Goal: Information Seeking & Learning: Check status

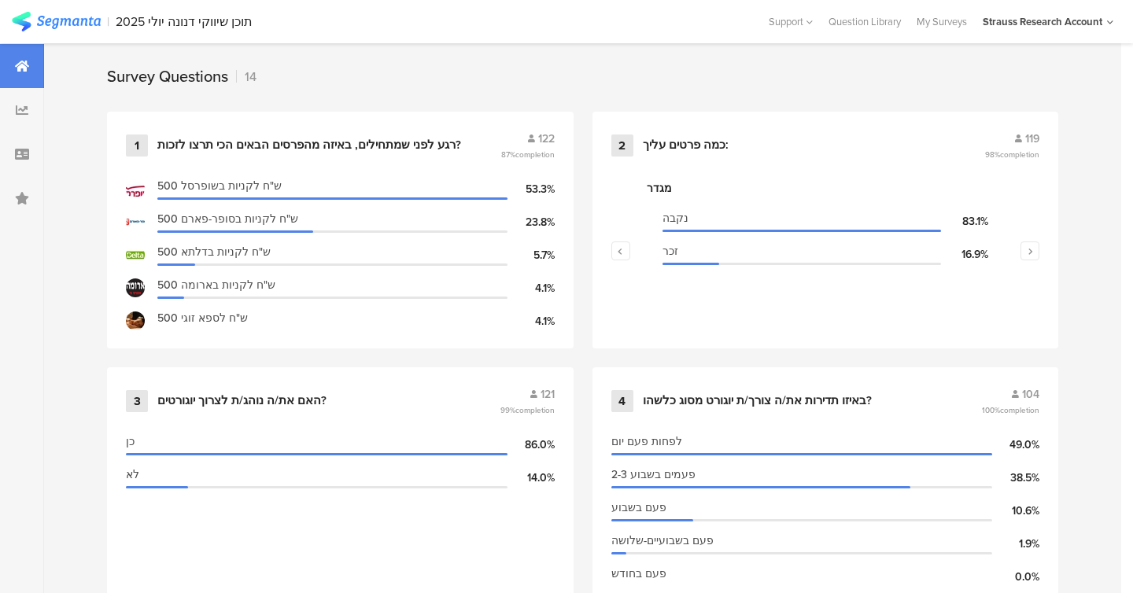
scroll to position [642, 0]
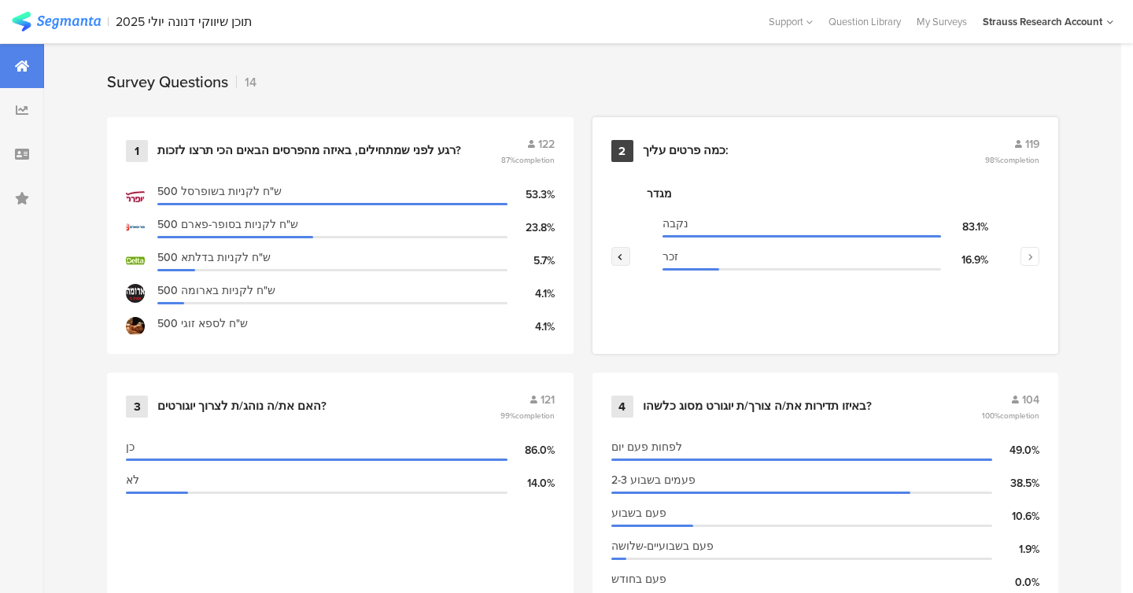
click at [620, 252] on icon "button" at bounding box center [620, 256] width 6 height 9
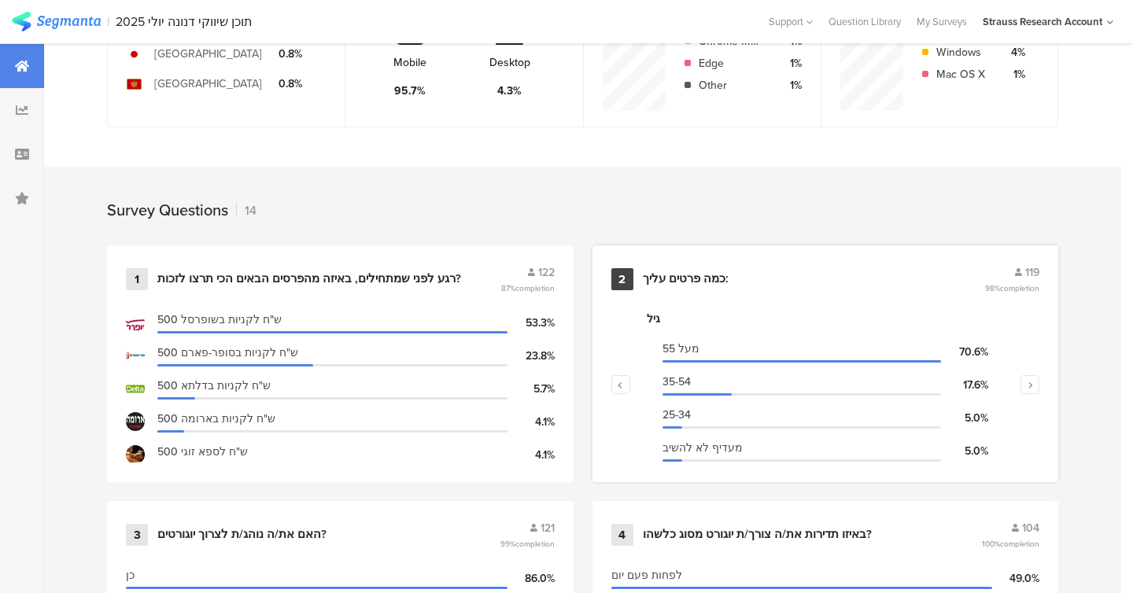
scroll to position [0, 0]
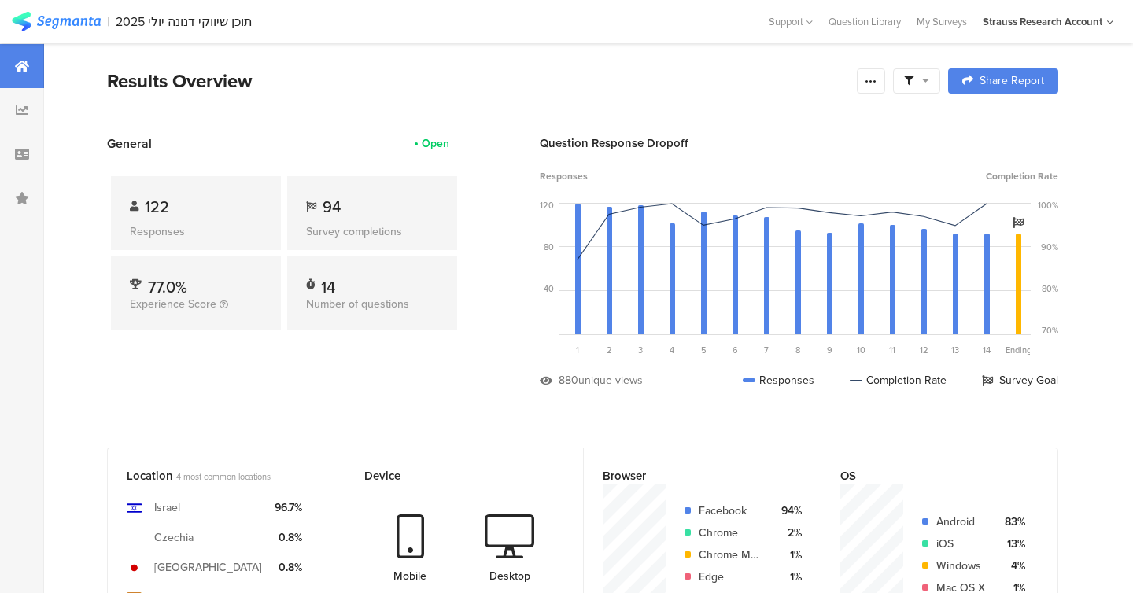
click at [382, 393] on div "General Open 122 Responses 94 Survey completions 77.0% Experience Score 14 Numb…" at bounding box center [284, 273] width 354 height 278
